Goal: Task Accomplishment & Management: Manage account settings

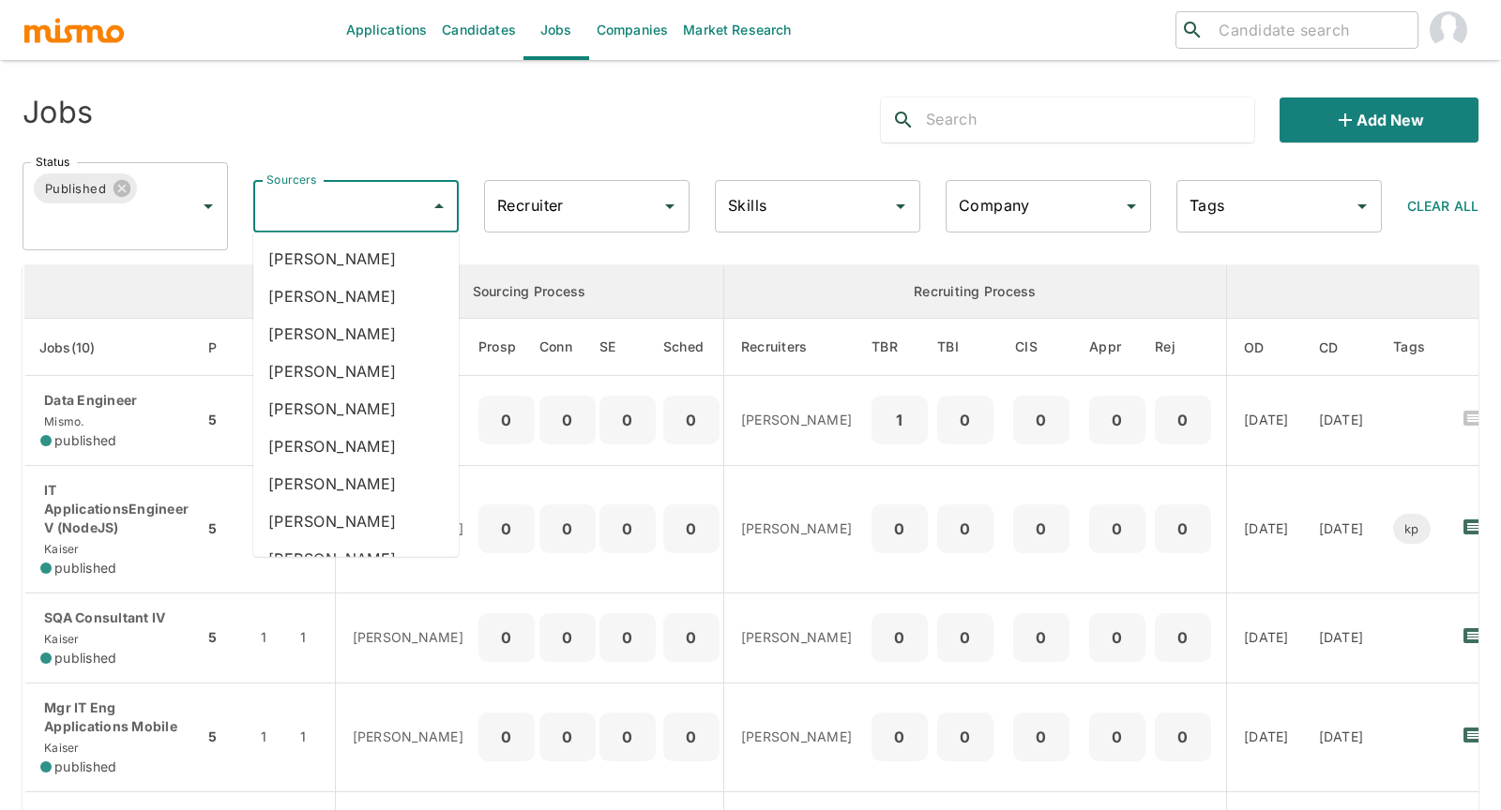
click at [369, 210] on input "Sourcers" at bounding box center [342, 207] width 160 height 36
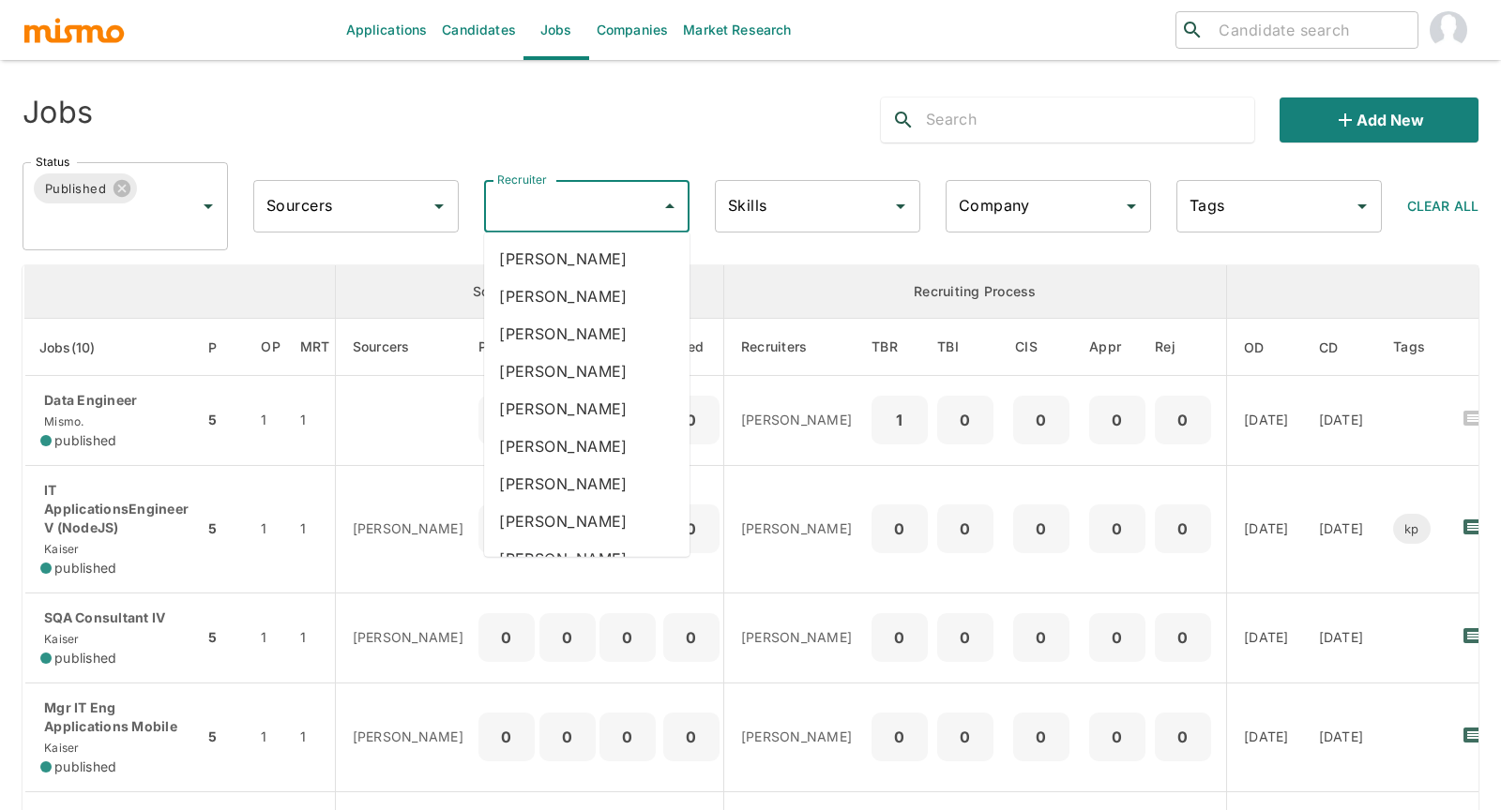
click at [551, 217] on input "Recruiter" at bounding box center [572, 207] width 160 height 36
type input "car"
click at [586, 374] on li "Carmen Vilachá" at bounding box center [586, 372] width 205 height 38
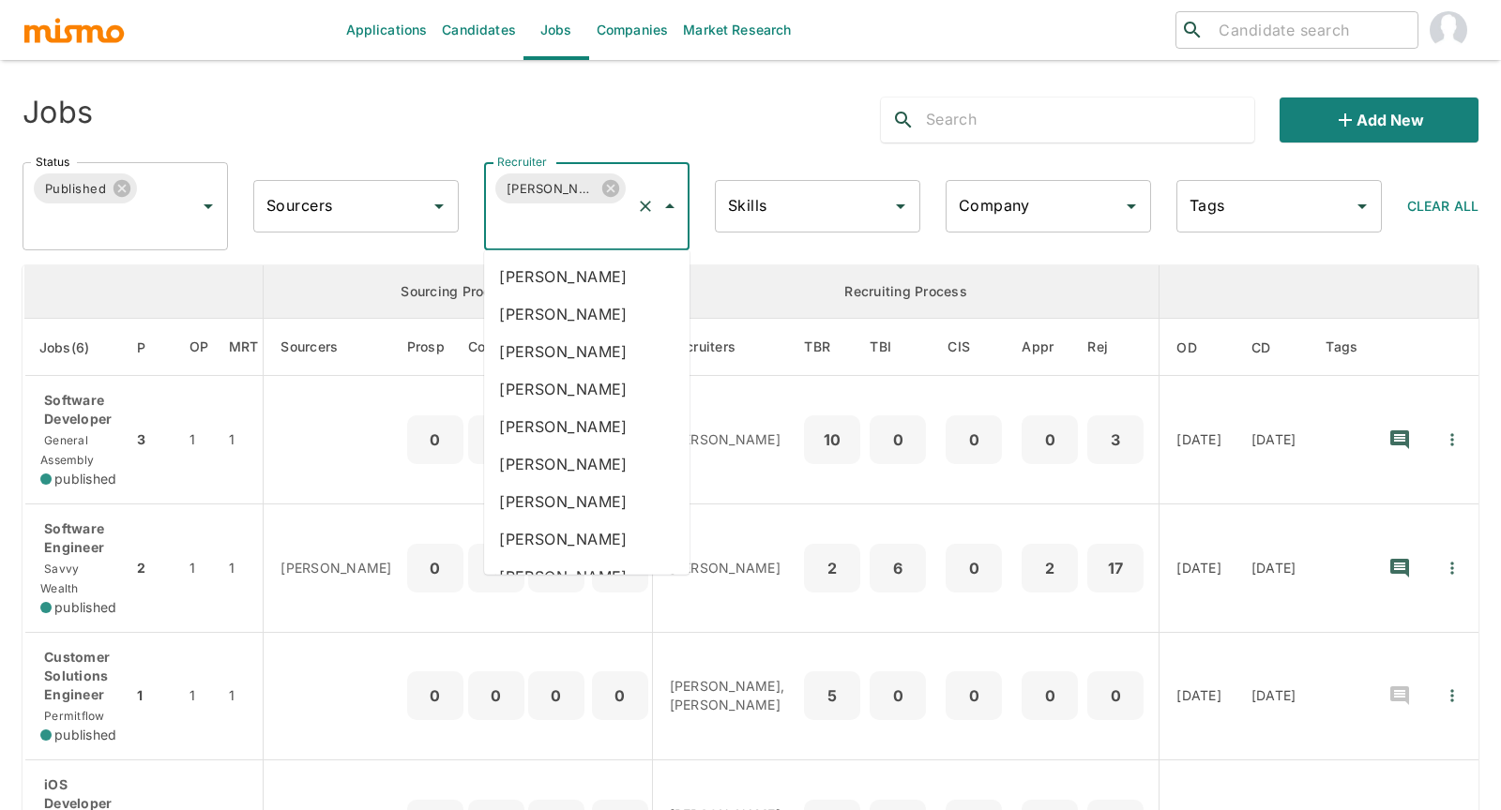
click at [582, 232] on input "Recruiter" at bounding box center [560, 224] width 136 height 36
type input "luj"
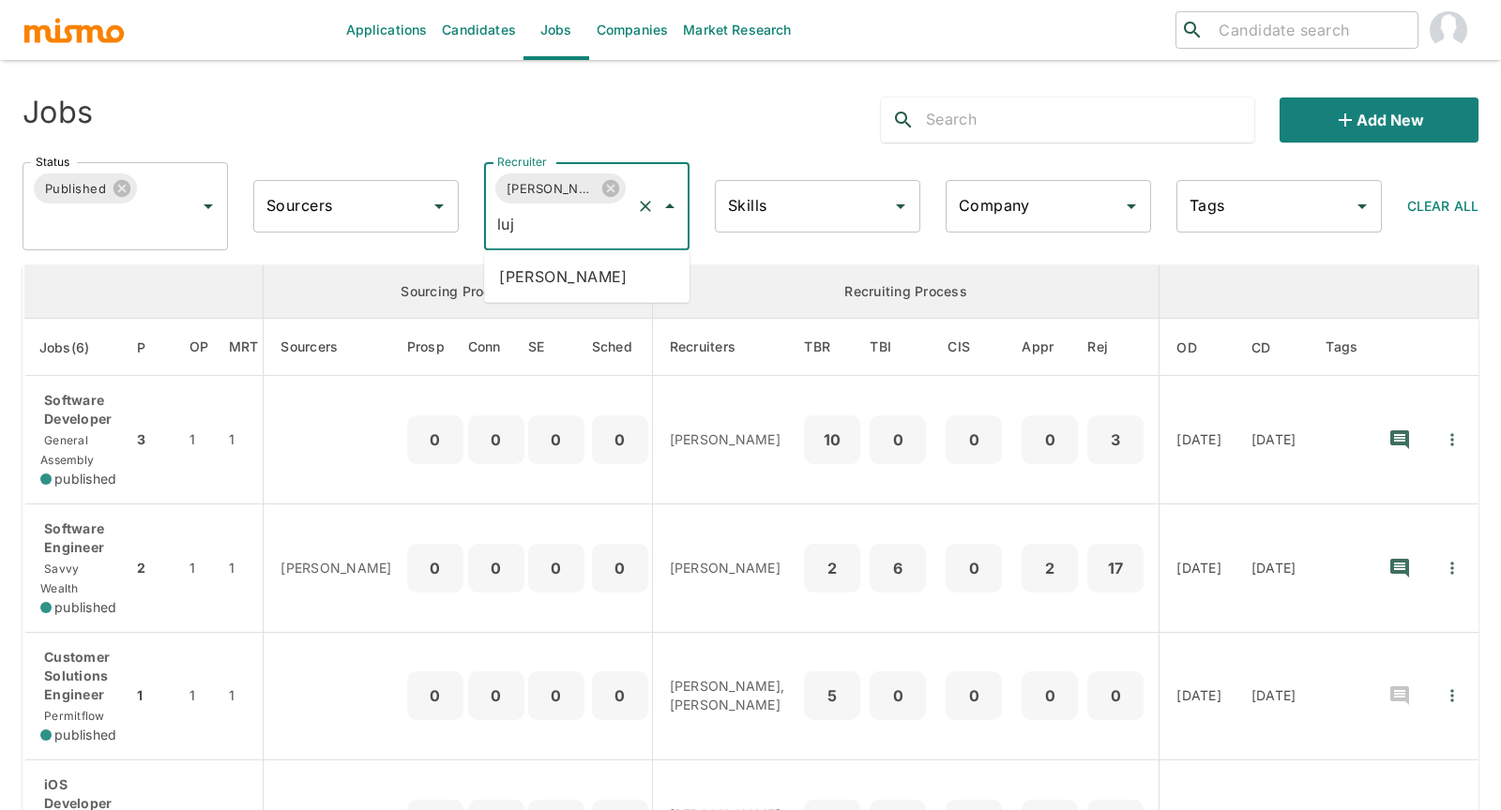
click at [606, 282] on li "Maria Lujan Ciommo" at bounding box center [586, 277] width 205 height 38
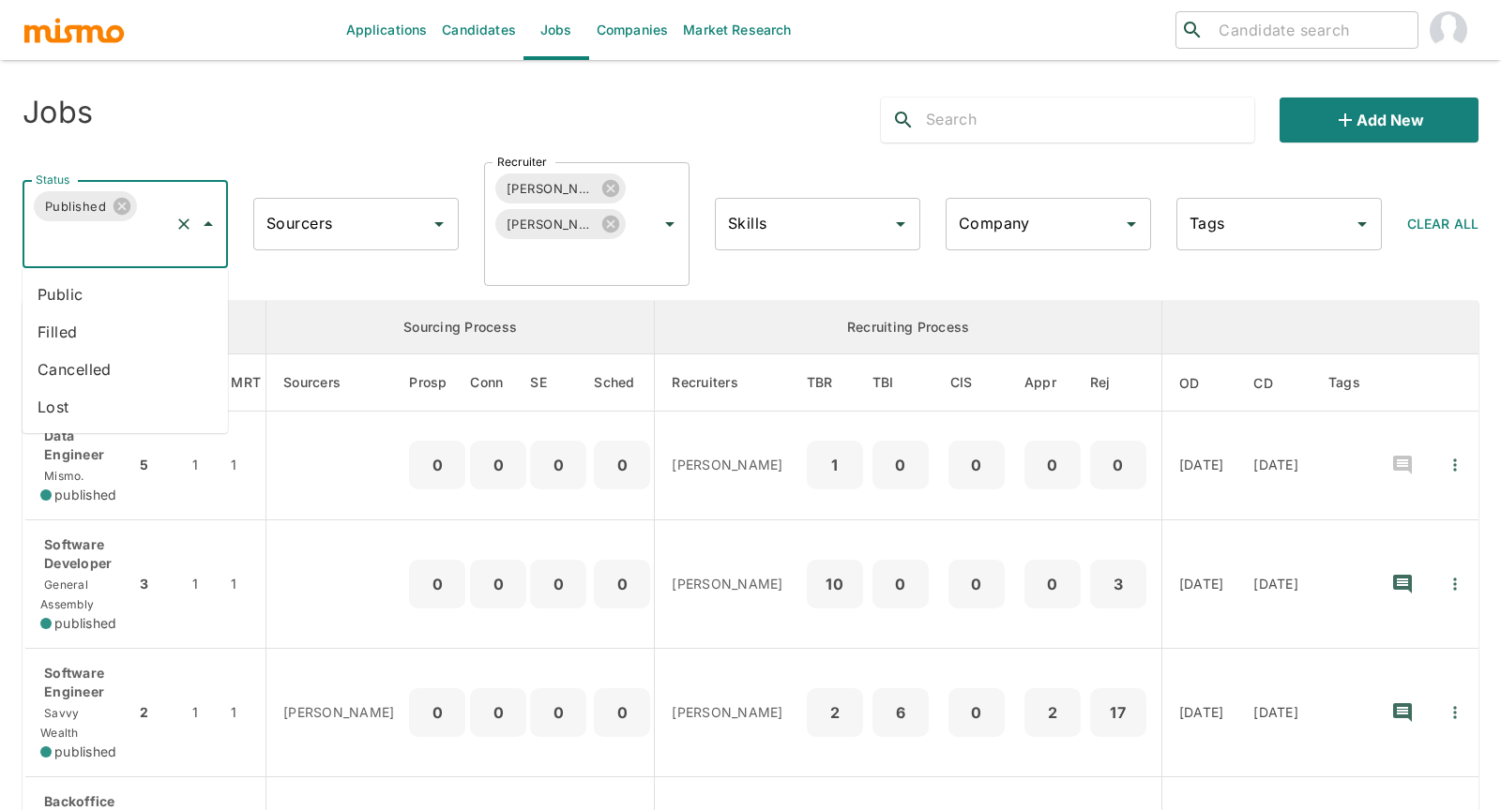
click at [135, 243] on input "Status" at bounding box center [99, 242] width 136 height 36
click at [103, 292] on li "Public" at bounding box center [125, 295] width 205 height 38
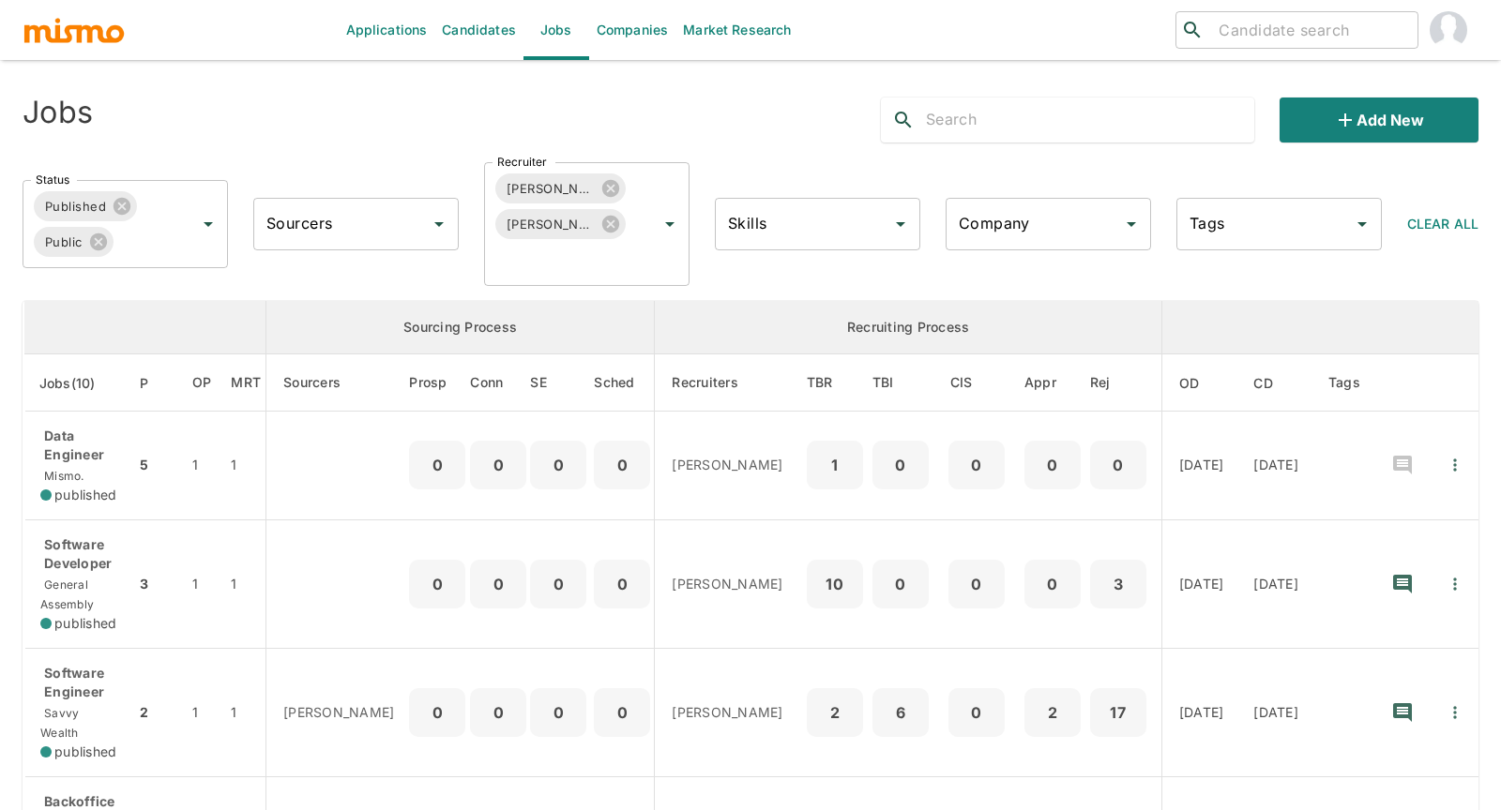
click at [247, 155] on div "Status Published Public Status Sourcers Sourcers Recruiter Carmen Vilachá Maria…" at bounding box center [743, 216] width 1471 height 139
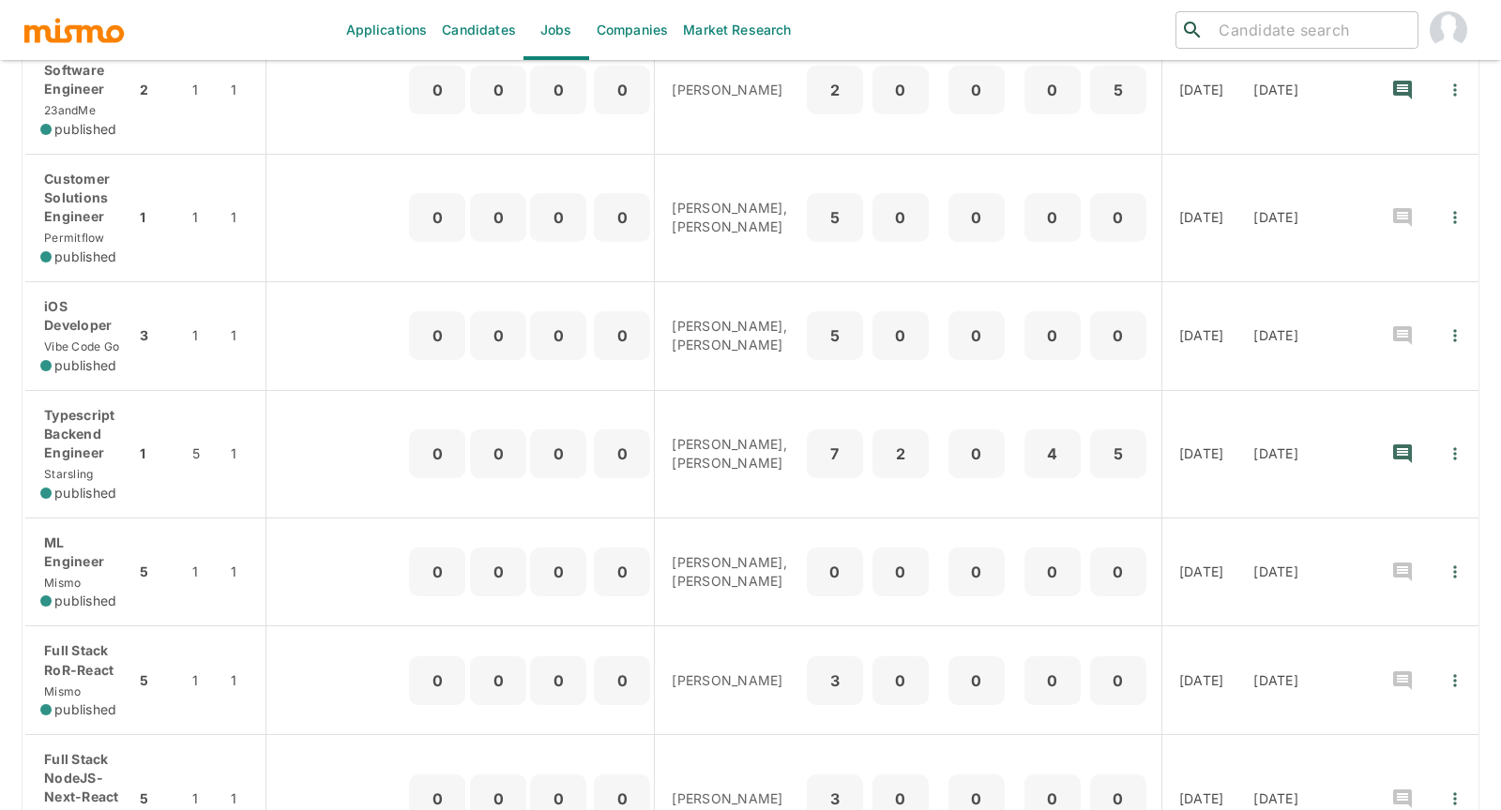
scroll to position [792, 0]
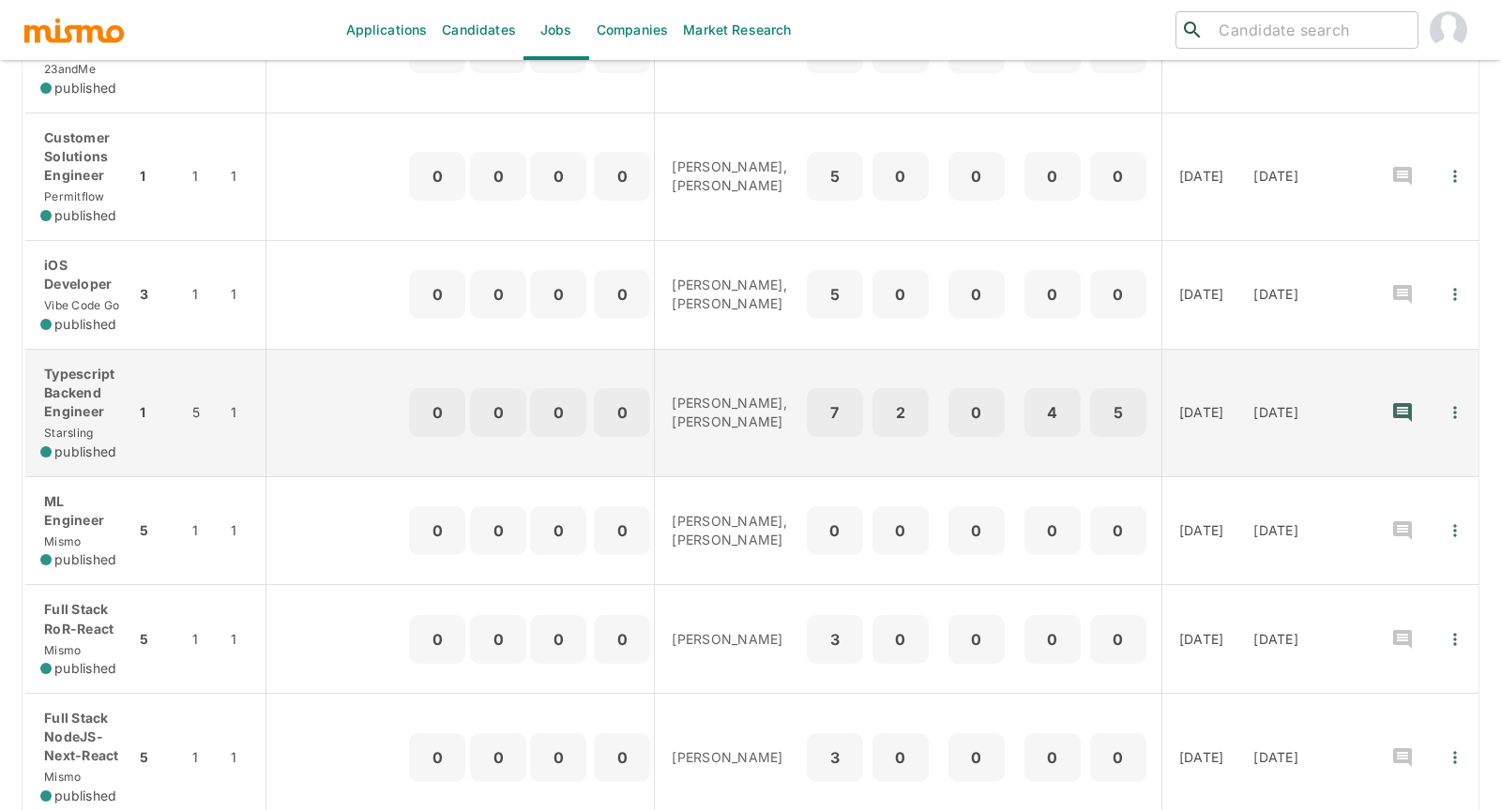
click at [69, 374] on p "Typescript Backend Engineer" at bounding box center [80, 393] width 80 height 56
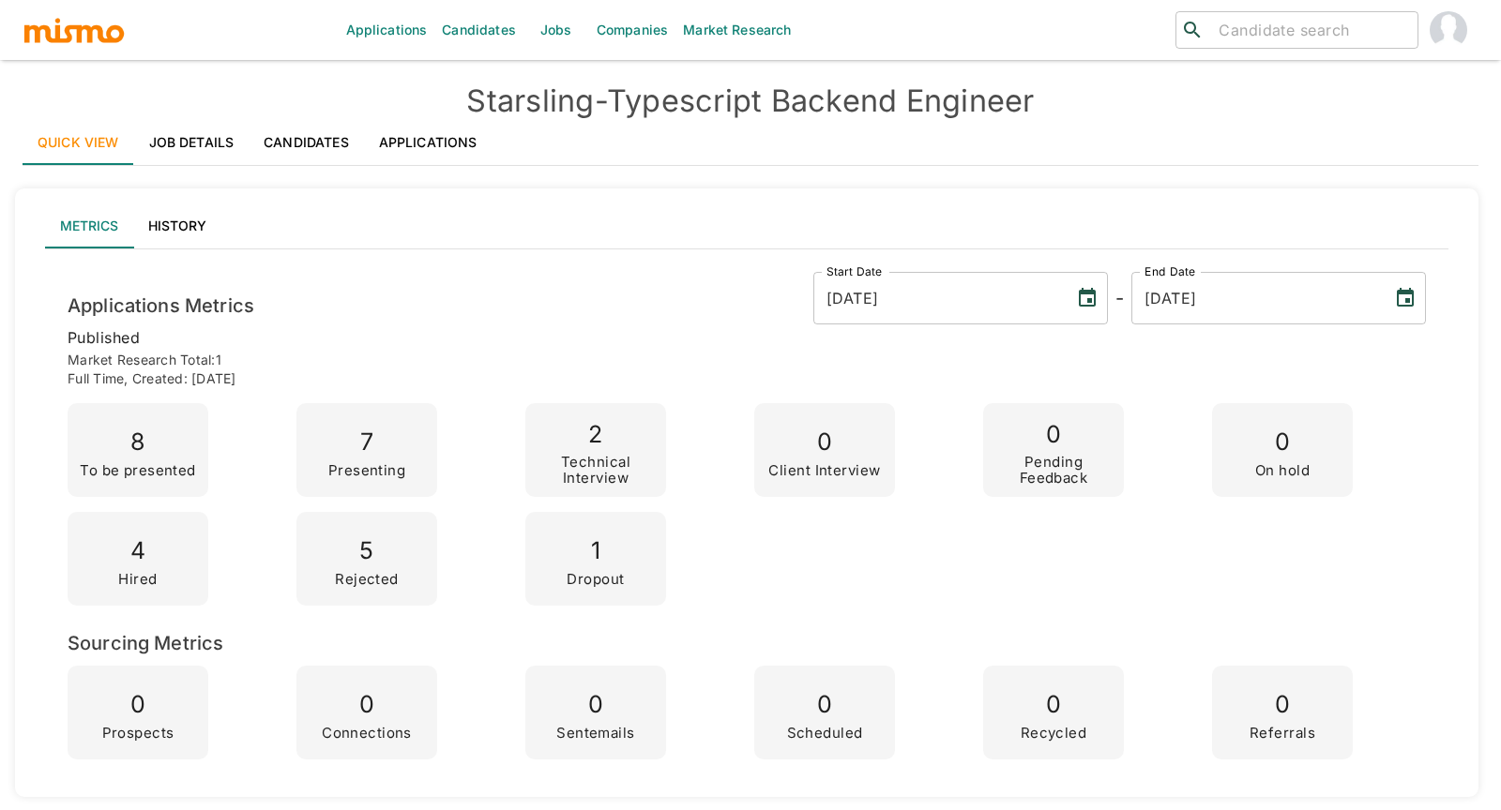
click at [405, 146] on link "Applications" at bounding box center [428, 142] width 128 height 45
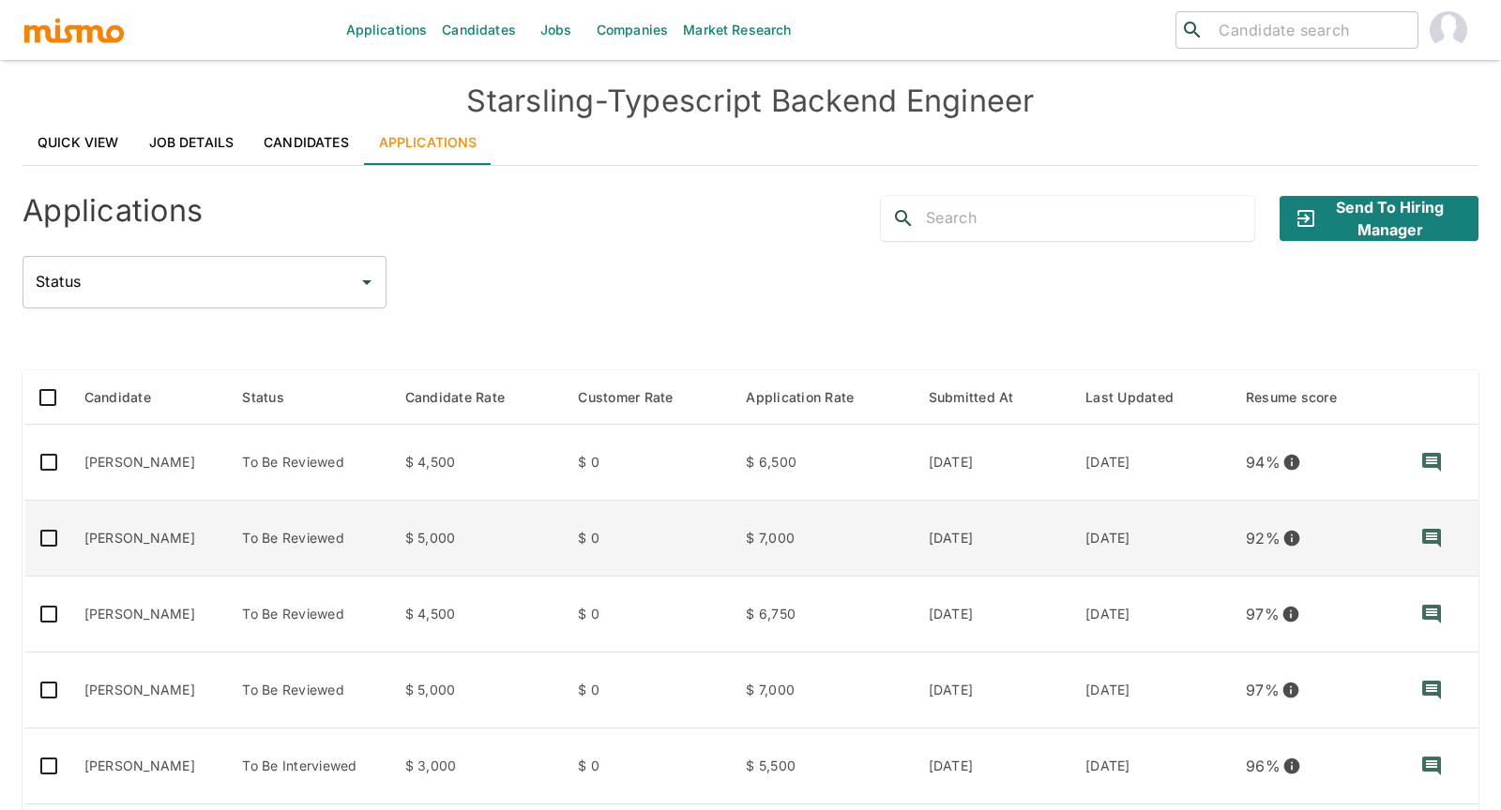
click at [127, 541] on td "Gabriel Mouallem" at bounding box center [148, 539] width 159 height 76
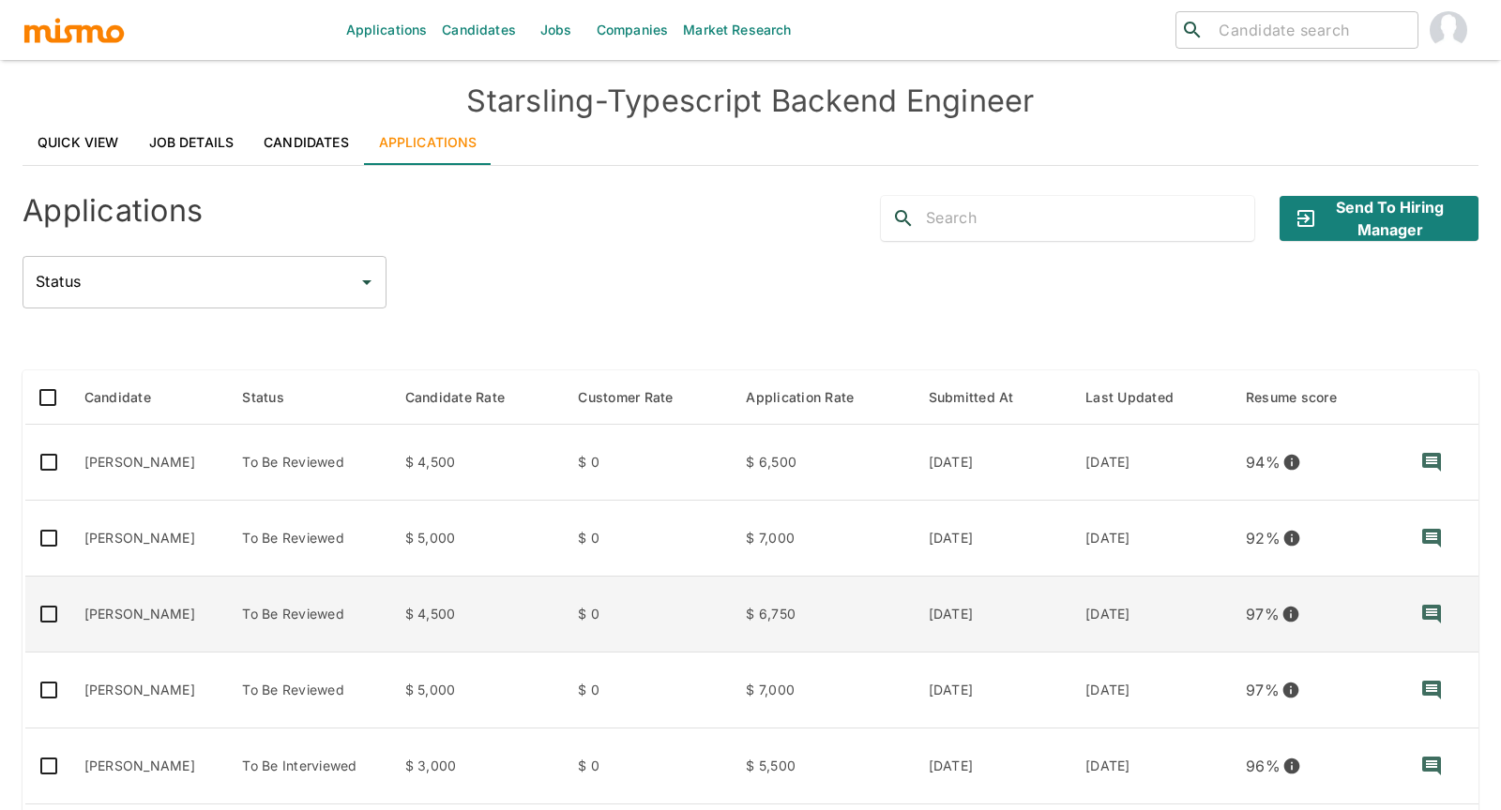
click at [176, 633] on td "Eurípedes Cabral" at bounding box center [148, 615] width 159 height 76
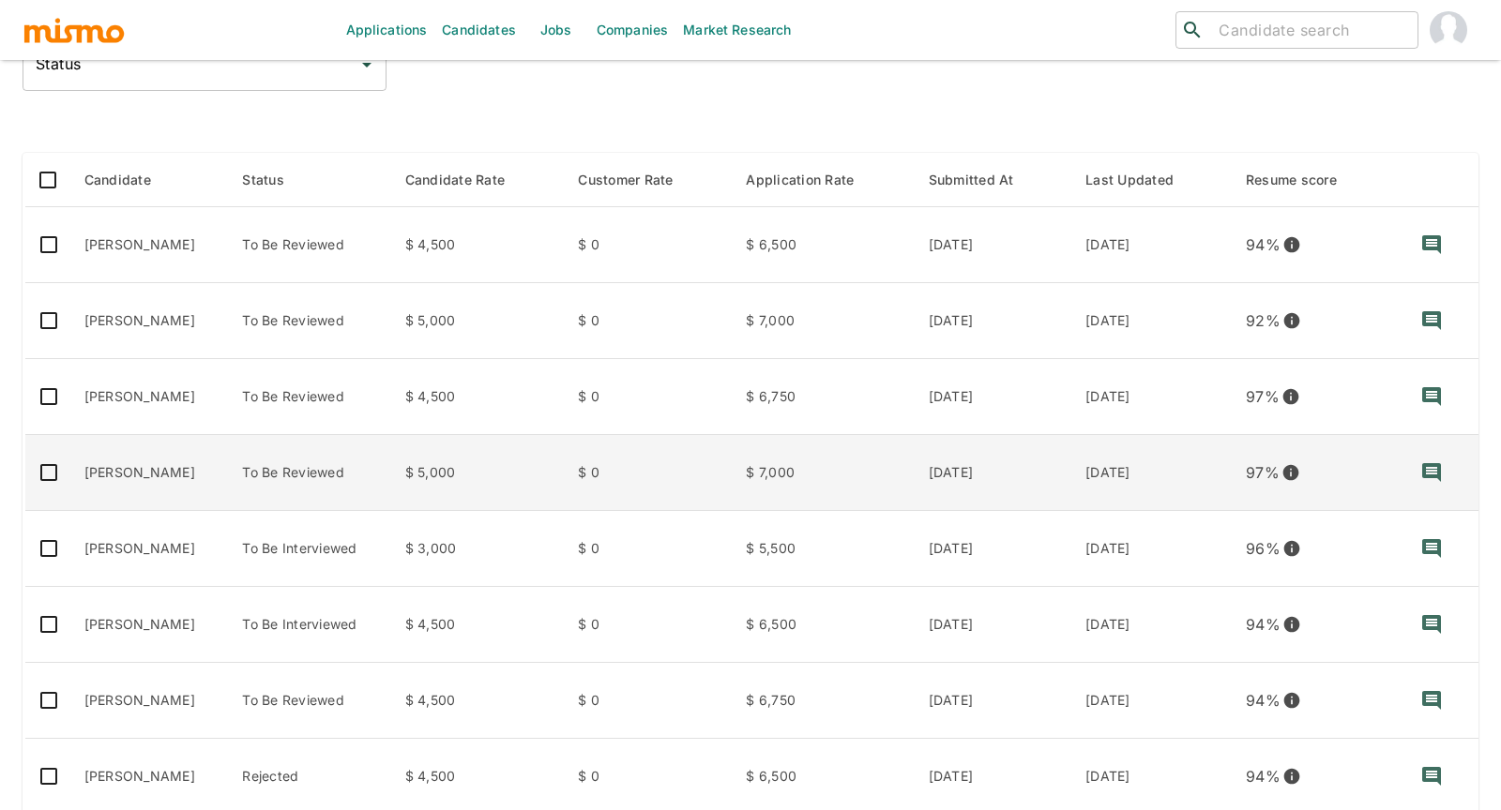
scroll to position [249, 0]
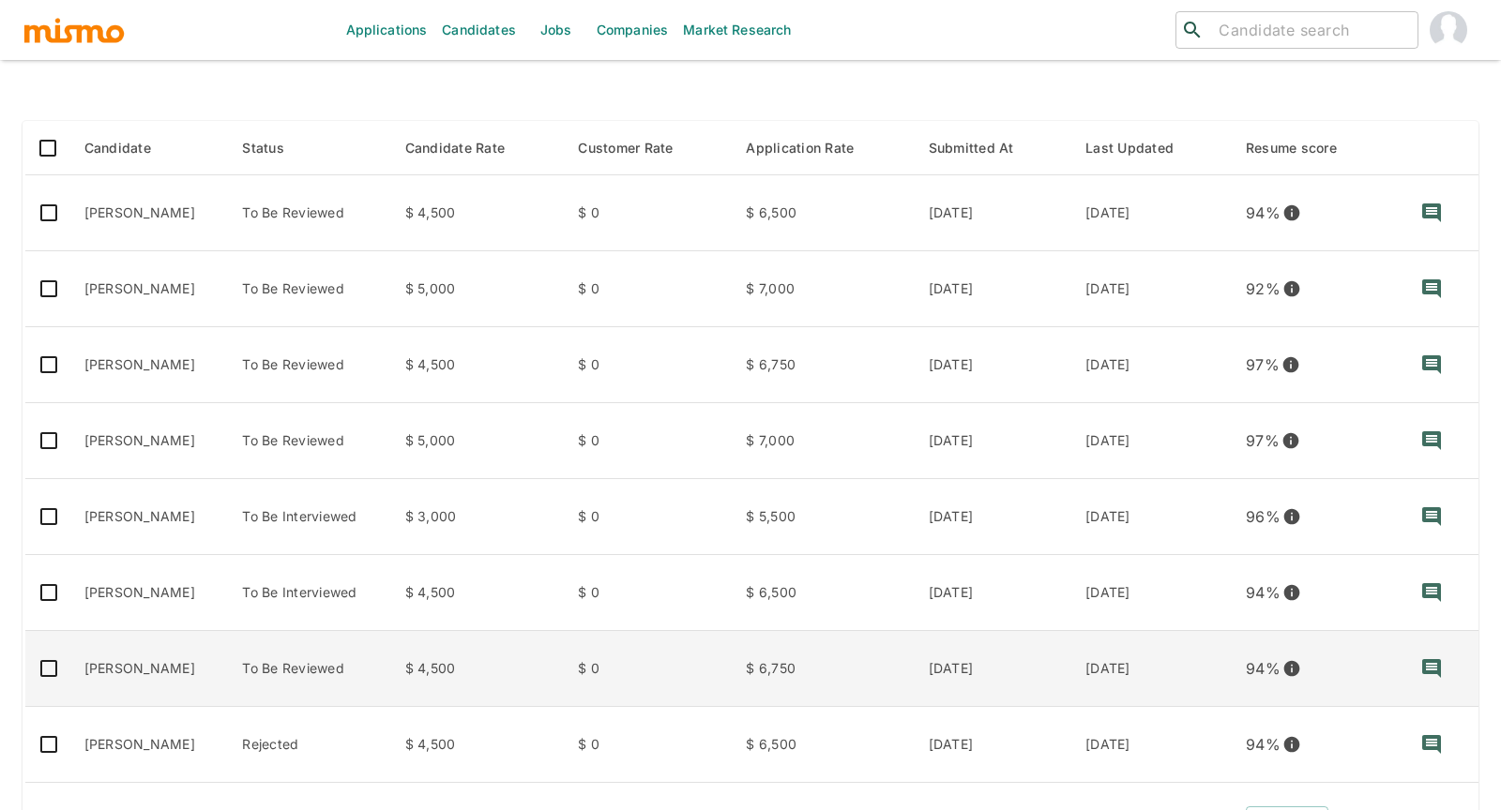
click at [165, 660] on td "Henrique de Brito" at bounding box center [148, 669] width 159 height 76
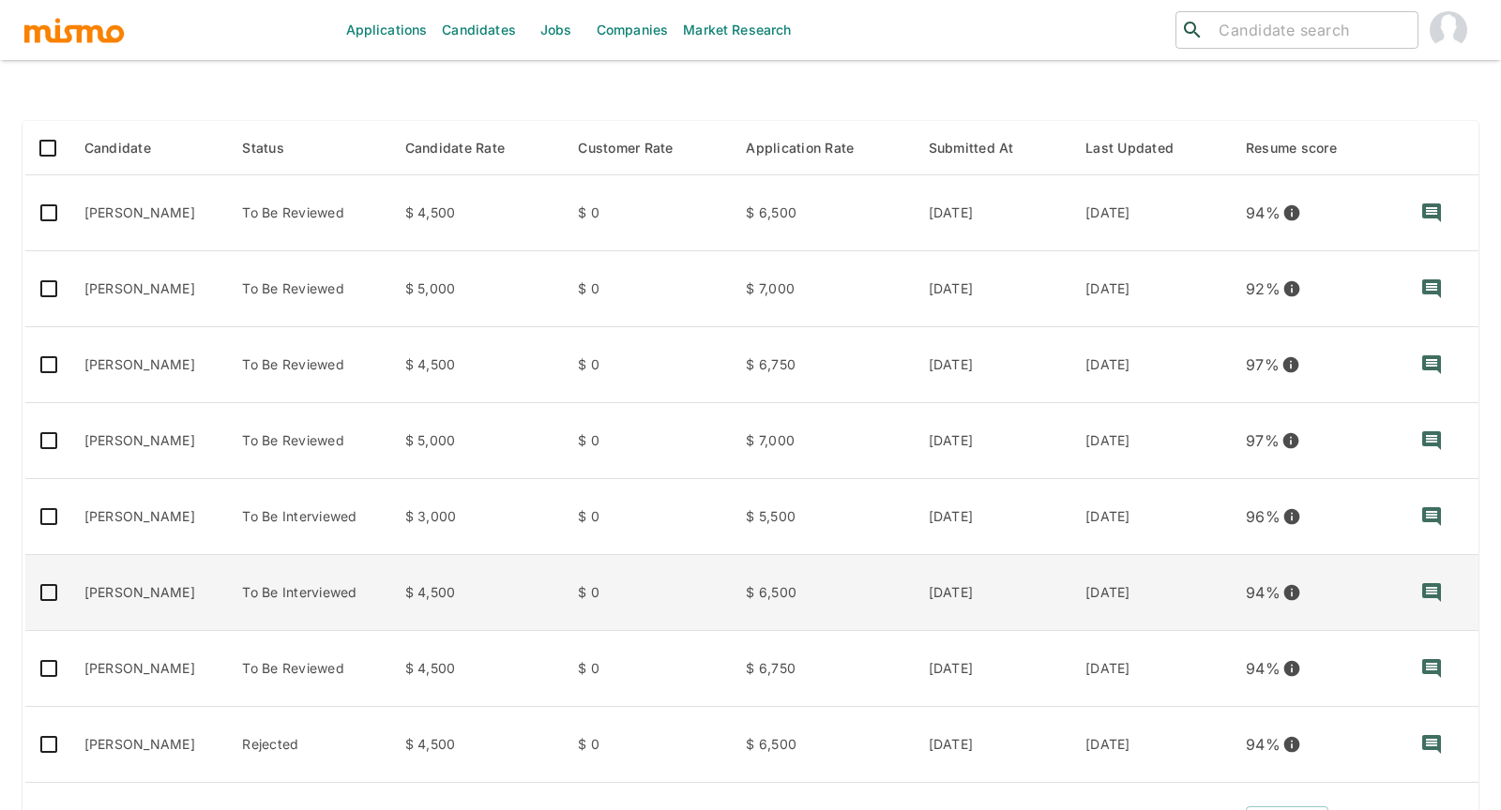
click at [177, 607] on td "Renan Machado" at bounding box center [148, 593] width 159 height 76
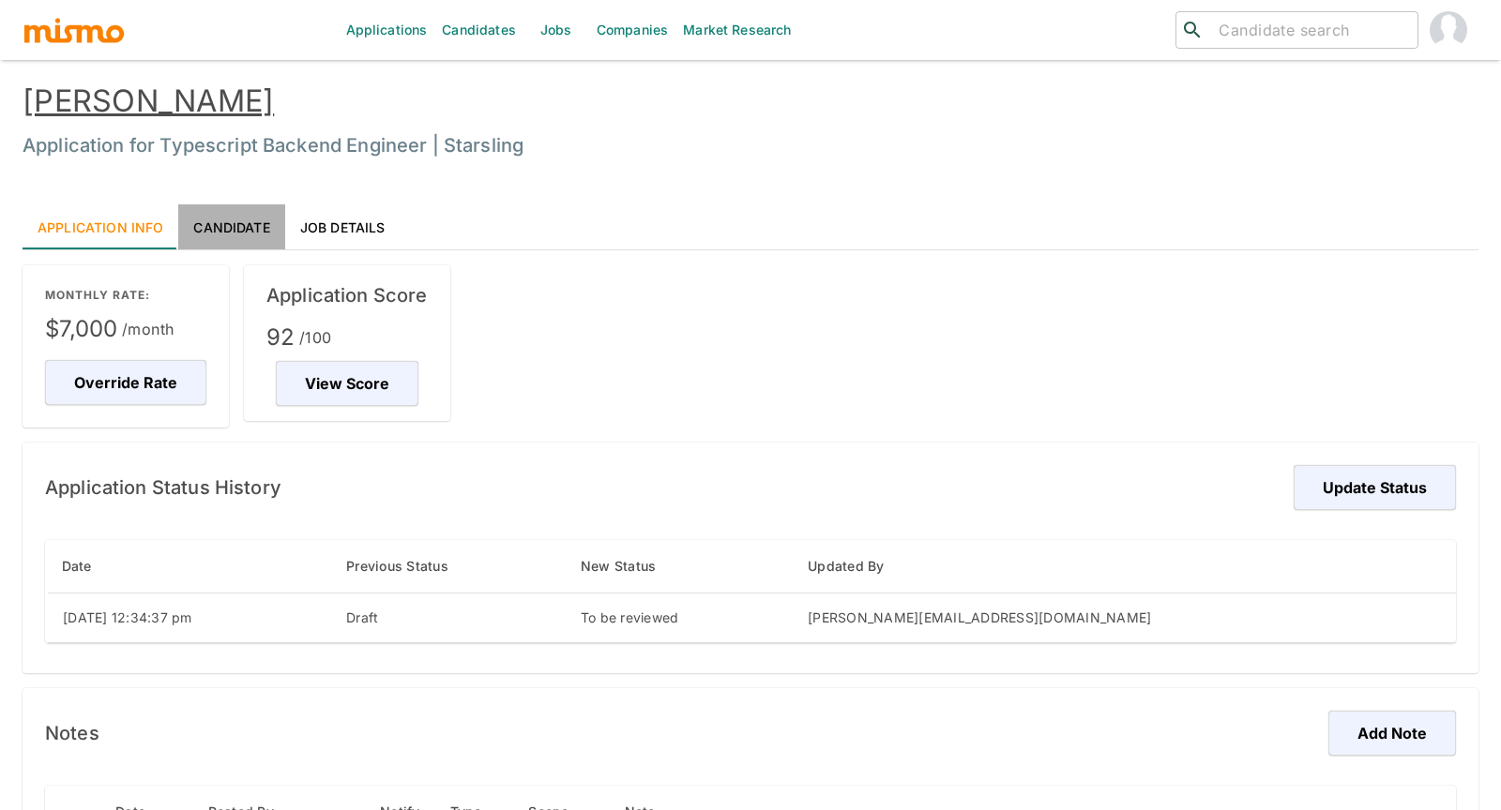
click at [229, 222] on link "Candidate" at bounding box center [231, 226] width 106 height 45
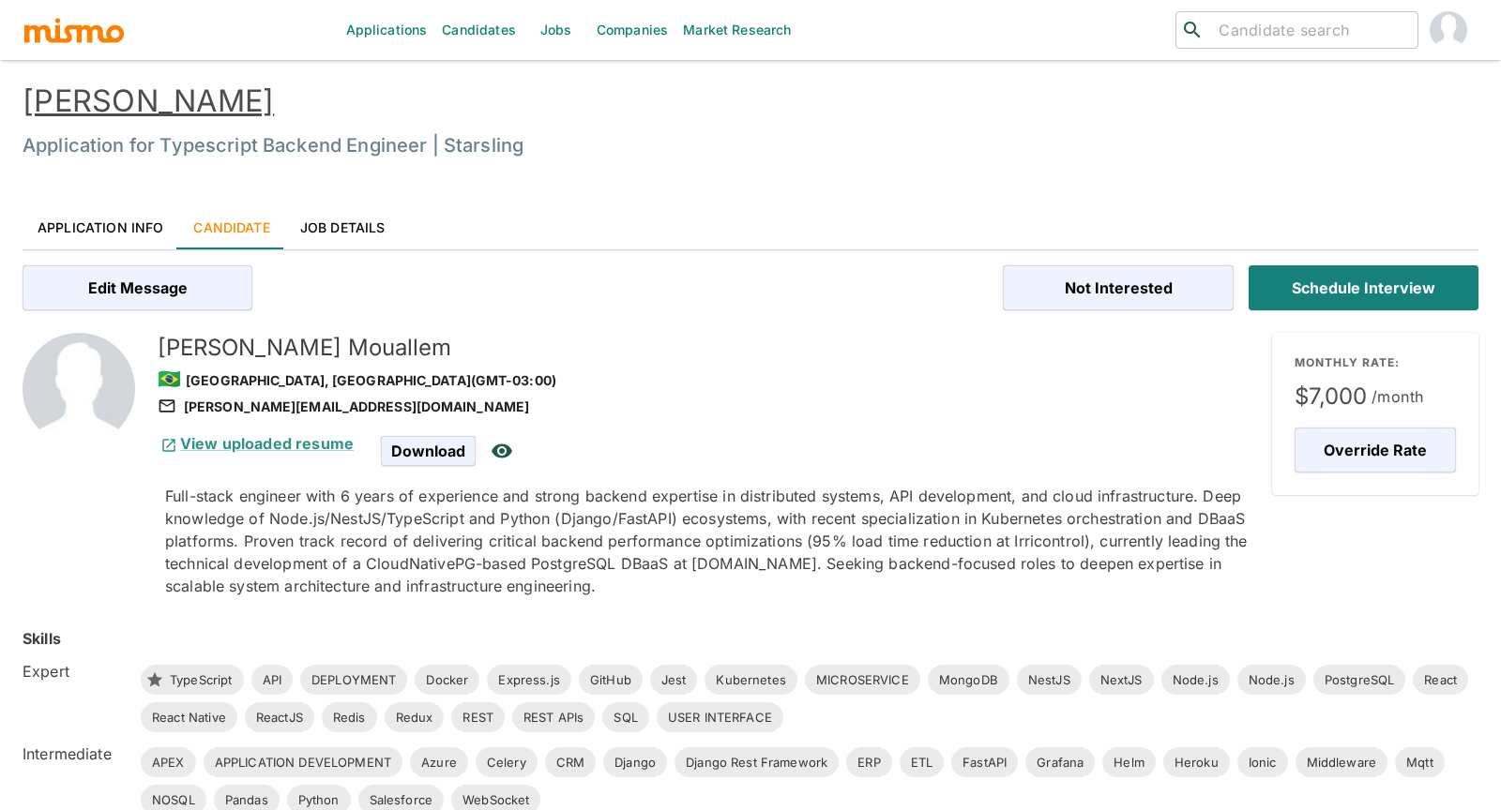
click at [237, 99] on link "Gabriel Mouallem" at bounding box center [148, 101] width 251 height 37
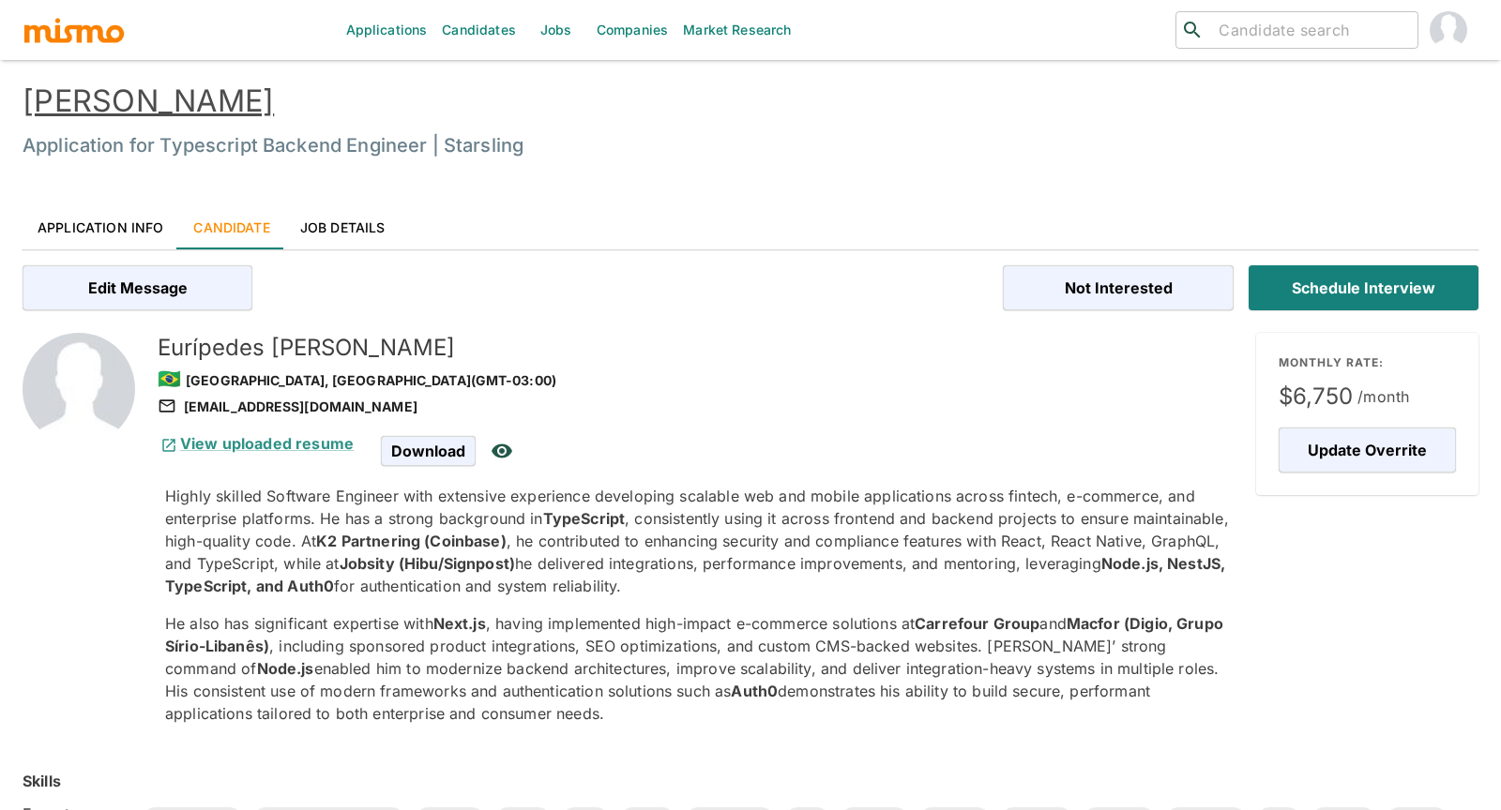
click at [204, 113] on link "[PERSON_NAME]" at bounding box center [148, 101] width 251 height 37
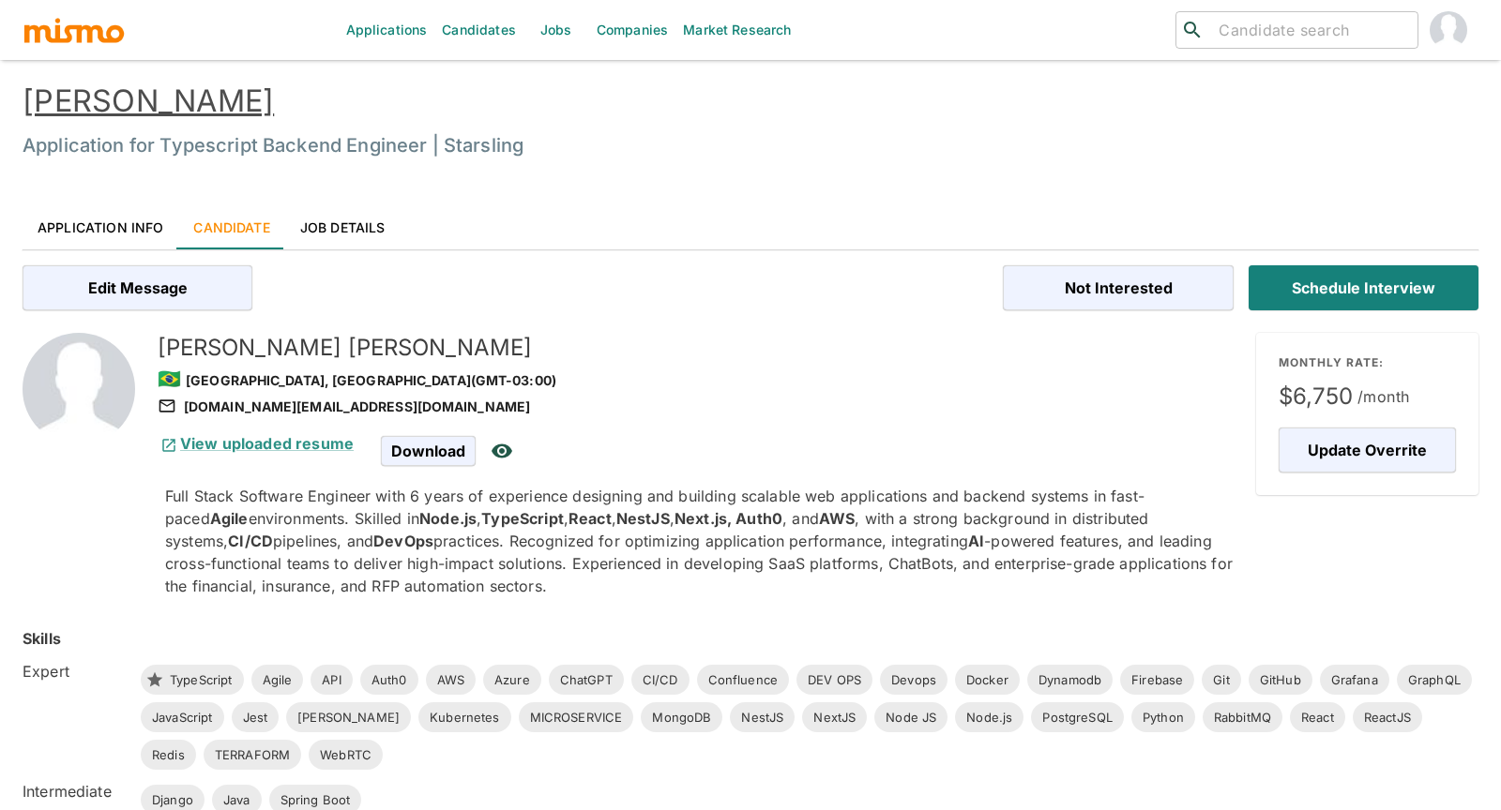
click at [214, 103] on link "Henrique de Brito" at bounding box center [148, 101] width 251 height 37
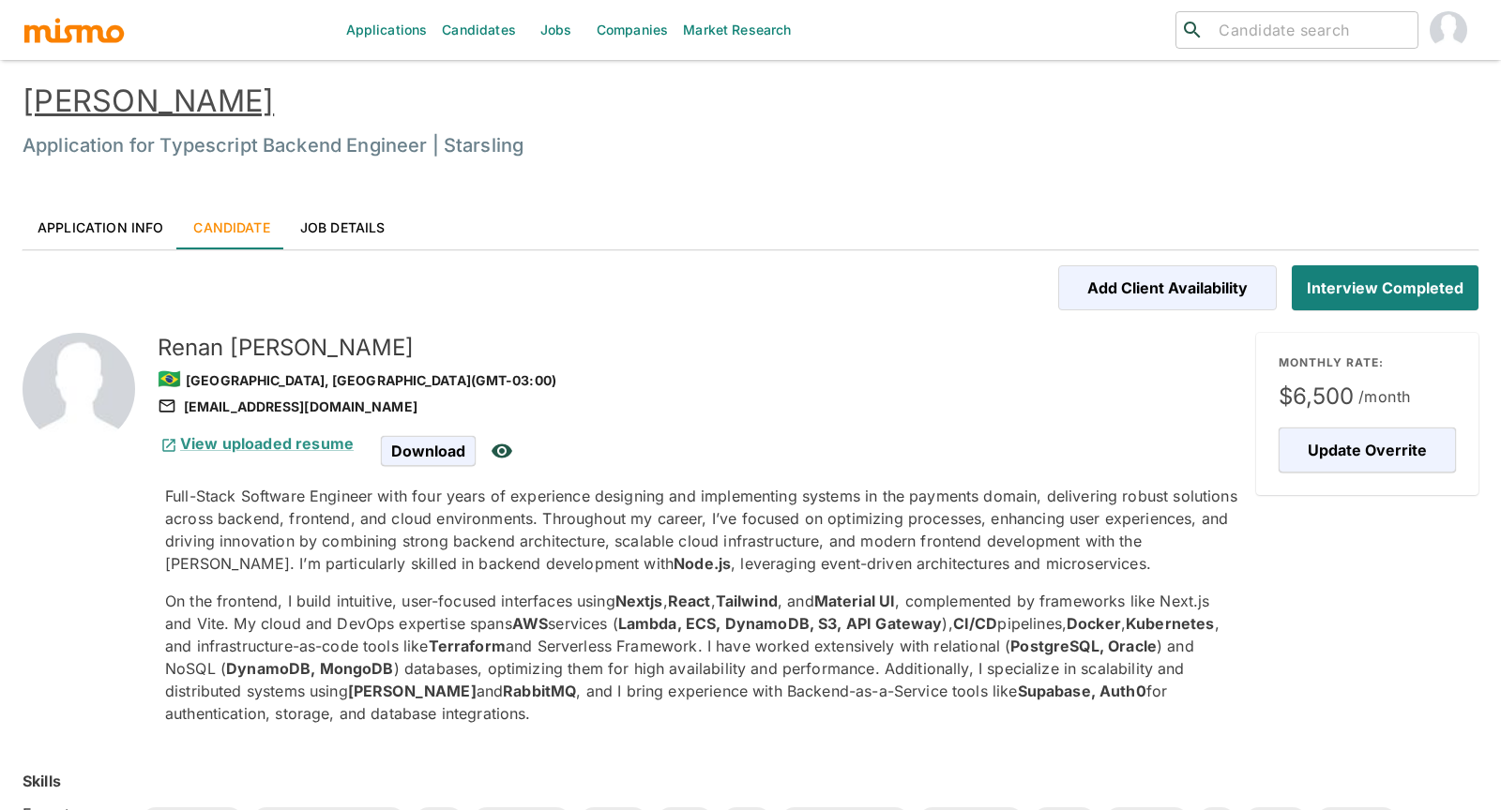
click at [222, 101] on link "[PERSON_NAME]" at bounding box center [148, 101] width 251 height 37
